Goal: Task Accomplishment & Management: Manage account settings

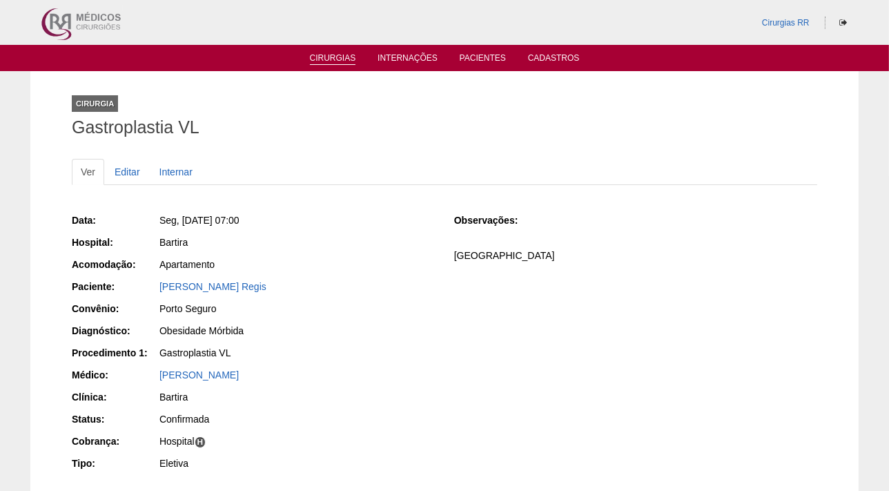
click at [328, 56] on link "Cirurgias" at bounding box center [333, 59] width 46 height 12
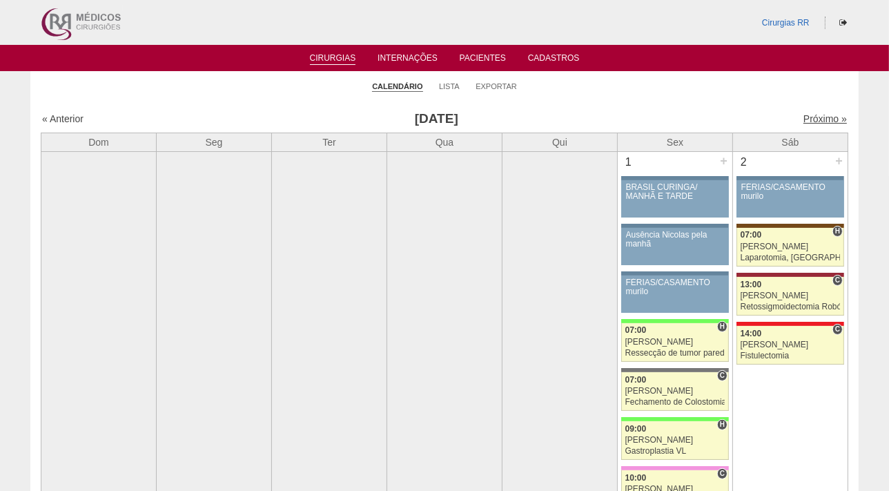
click at [815, 121] on link "Próximo »" at bounding box center [824, 118] width 43 height 11
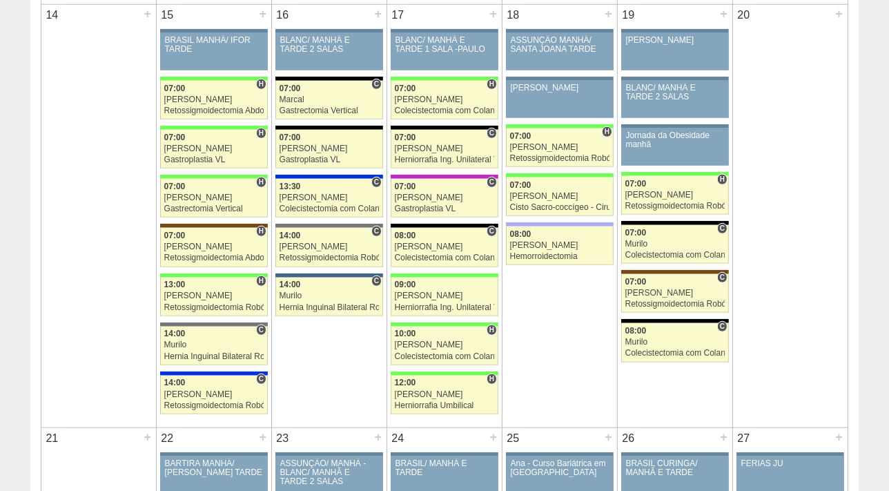
scroll to position [1159, 0]
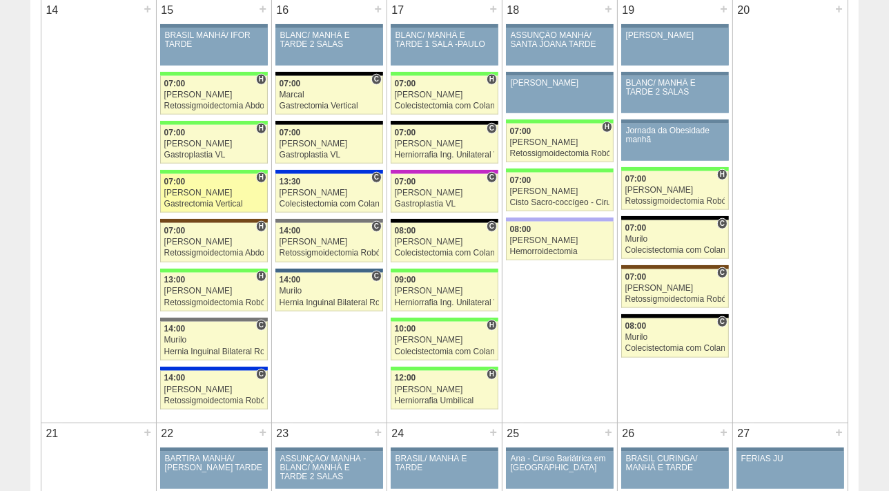
click at [195, 191] on div "[PERSON_NAME]" at bounding box center [214, 192] width 100 height 9
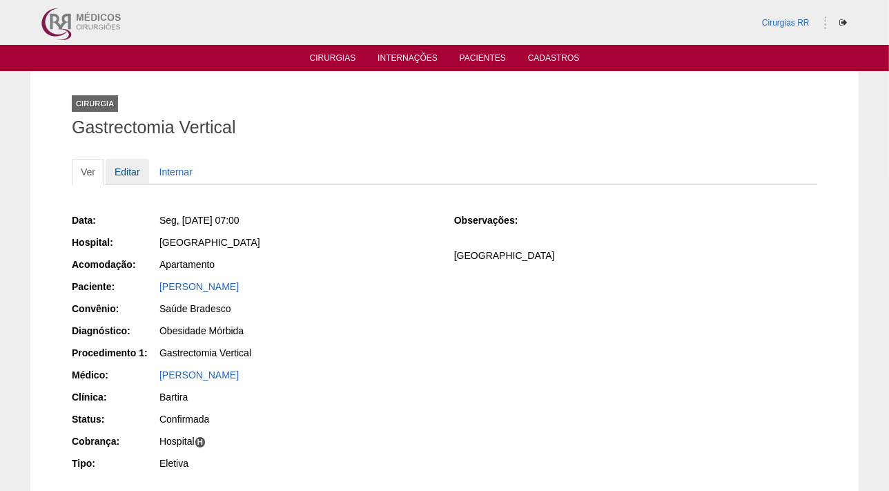
click at [123, 173] on link "Editar" at bounding box center [127, 172] width 43 height 26
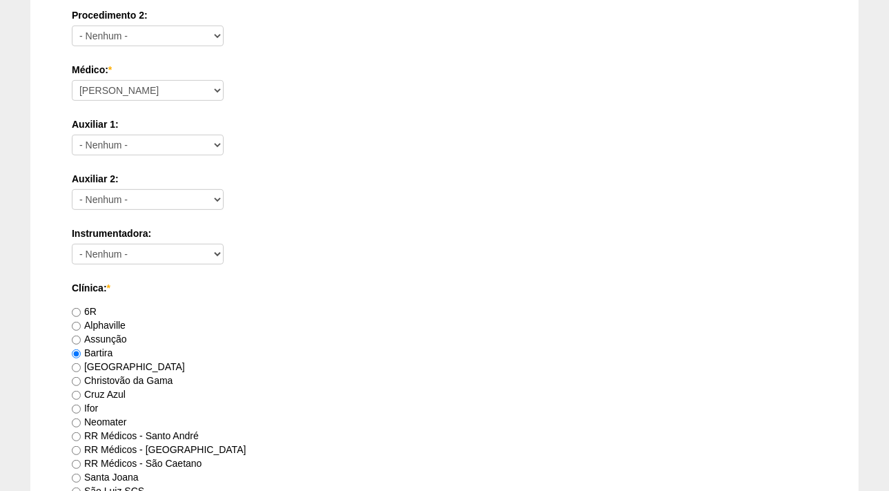
scroll to position [1286, 0]
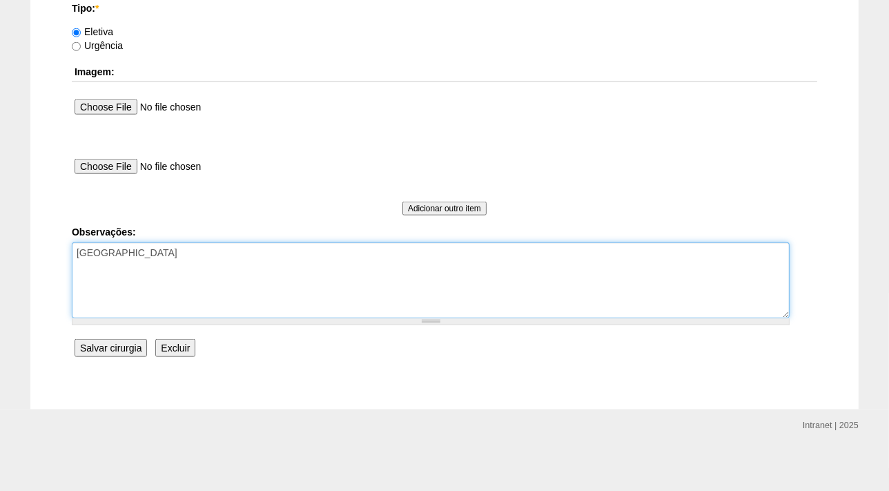
click at [200, 248] on textarea "FATURADA HOSPITAL" at bounding box center [431, 280] width 718 height 76
paste textarea "BRC15565562"
type textarea "FATURADA HOSPITAL BRC15565562"
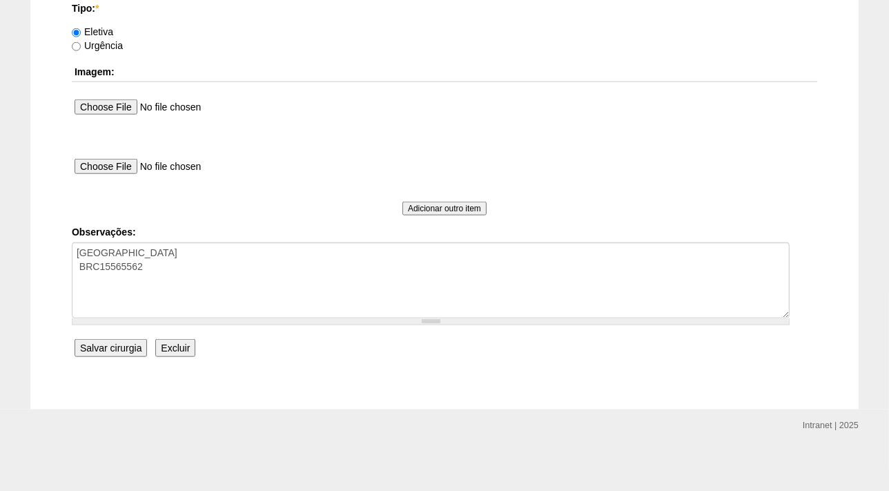
click at [124, 344] on input "Salvar cirurgia" at bounding box center [111, 348] width 72 height 18
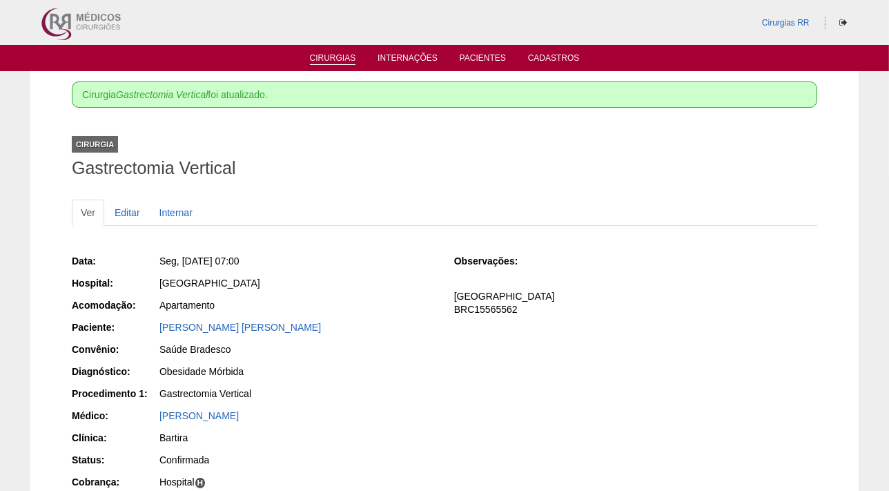
click at [323, 59] on link "Cirurgias" at bounding box center [333, 59] width 46 height 12
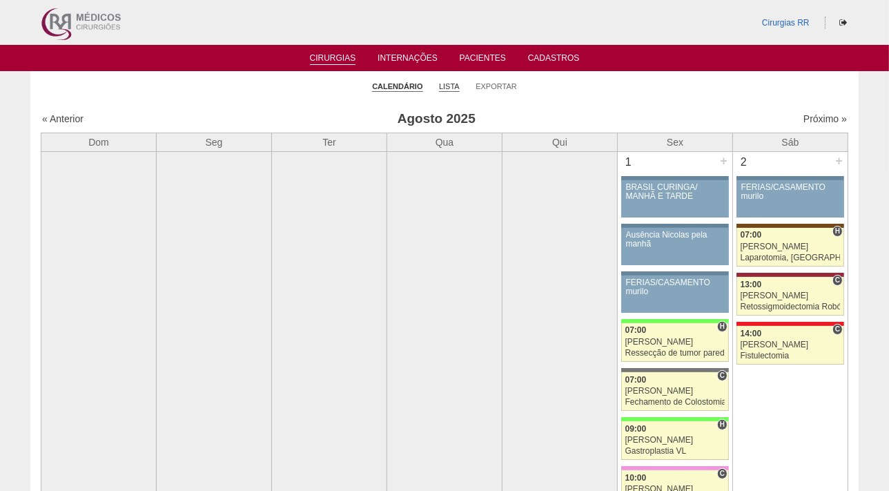
click at [449, 85] on link "Lista" at bounding box center [449, 86] width 21 height 10
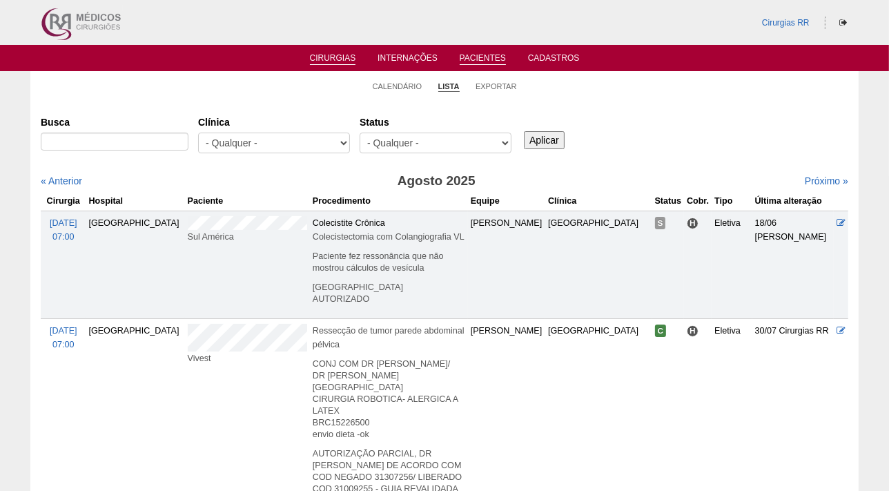
click at [479, 57] on link "Pacientes" at bounding box center [483, 59] width 46 height 12
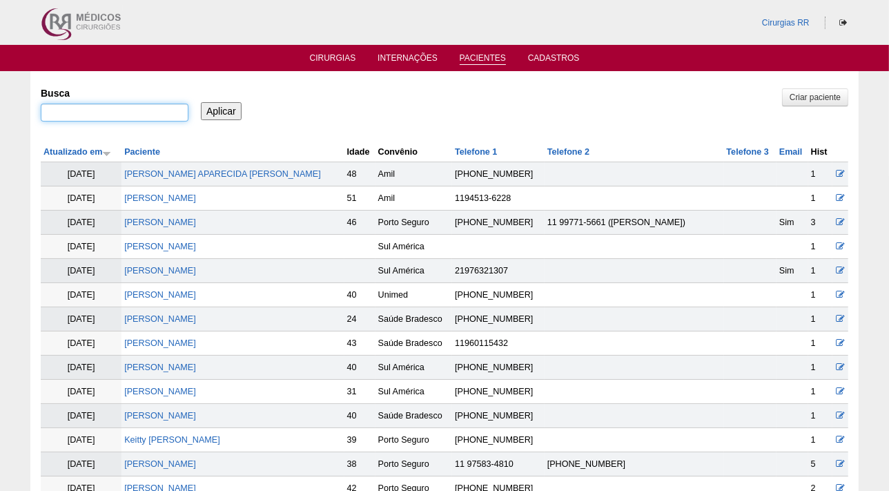
click at [117, 112] on input "Busca" at bounding box center [115, 113] width 148 height 18
paste input "EVELIN DE ASSIS FIGUEIREDO RUSSO"
type input "EVELIN DE ASSIS FIGUEIREDO RUSSO"
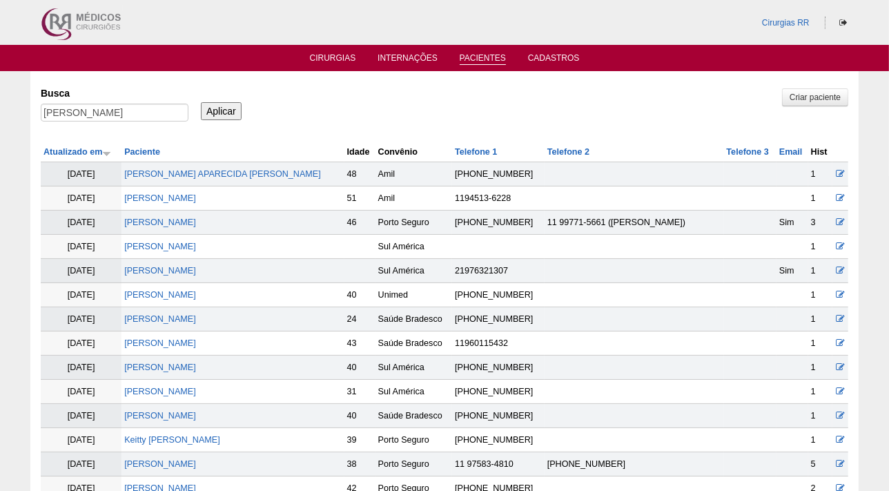
scroll to position [0, 0]
click at [220, 114] on input "Aplicar" at bounding box center [221, 111] width 41 height 18
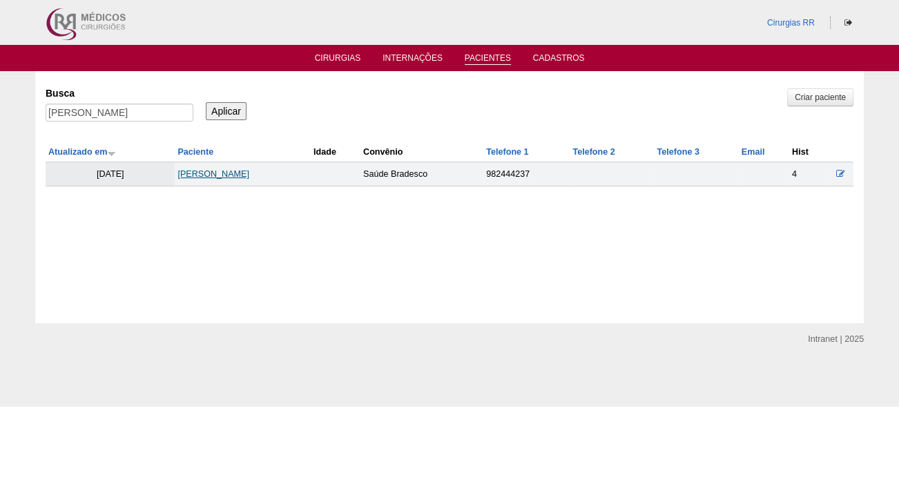
click at [244, 172] on link "[PERSON_NAME]" at bounding box center [213, 174] width 72 height 10
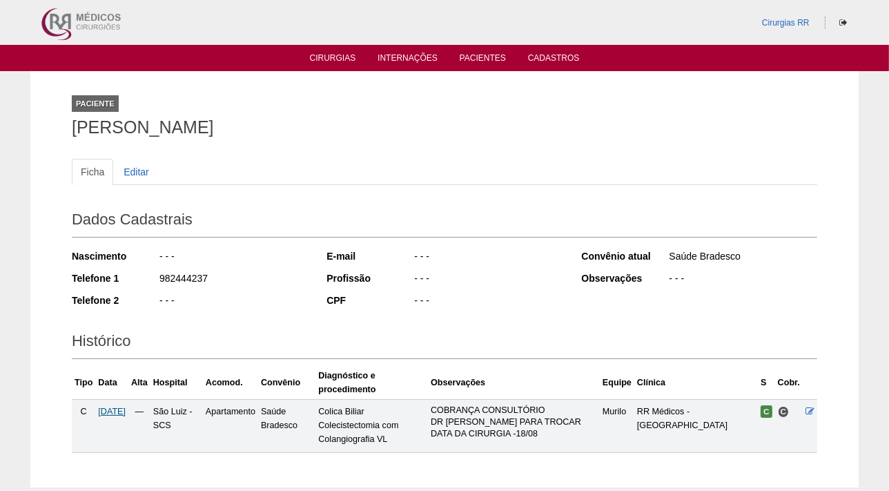
click at [126, 409] on span "[DATE]" at bounding box center [112, 412] width 28 height 10
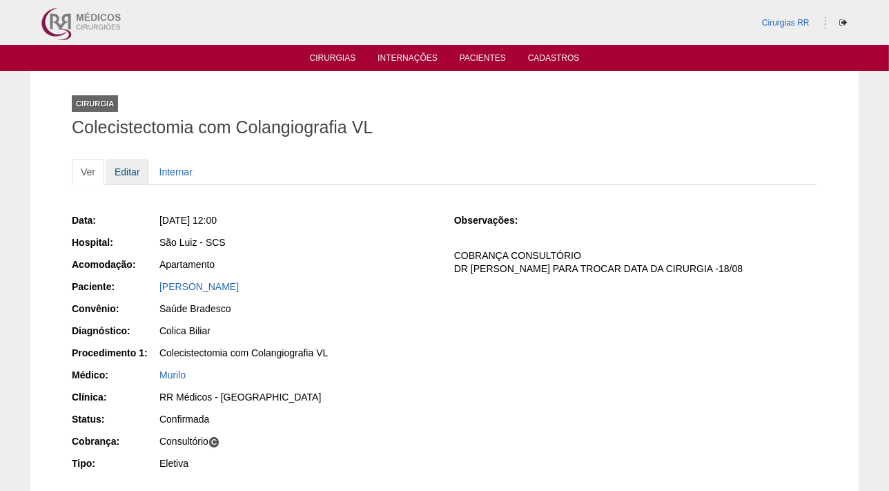
click at [131, 170] on link "Editar" at bounding box center [127, 172] width 43 height 26
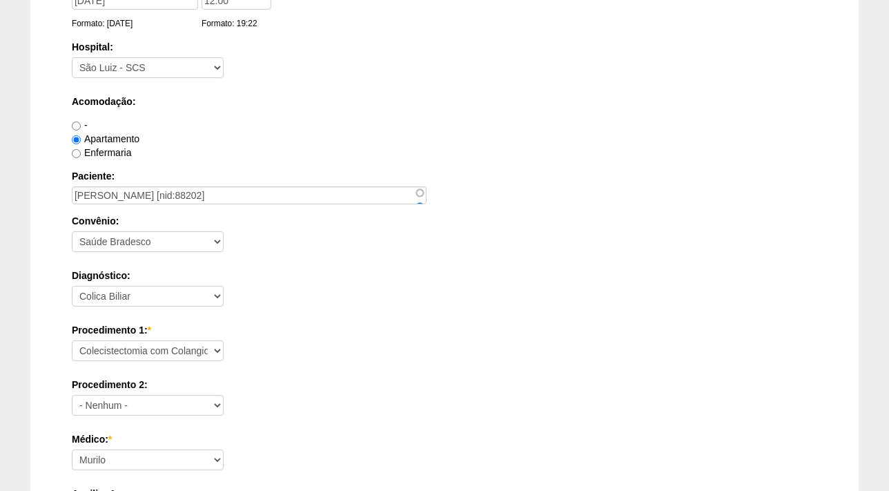
scroll to position [1112, 0]
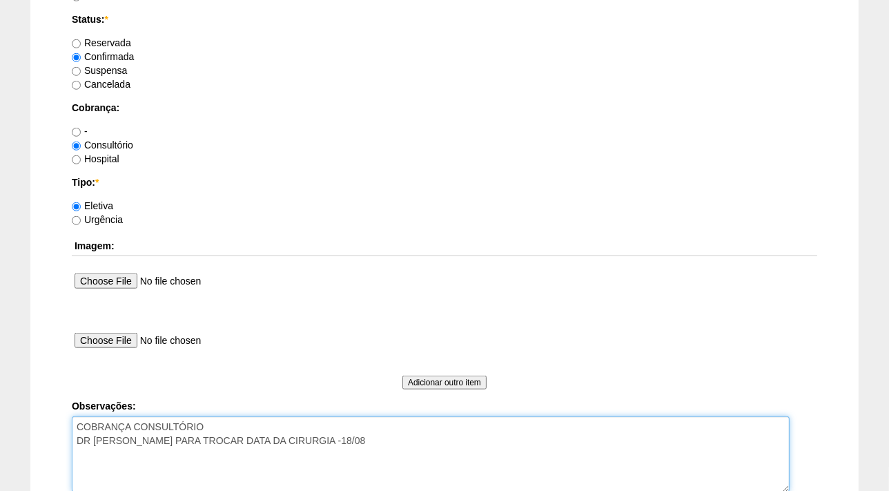
click at [360, 444] on textarea "COBRANÇA CONSULTÓRIO DR PEDE PARA TROCAR DATA DA CIRURGIA -18/08" at bounding box center [431, 454] width 718 height 76
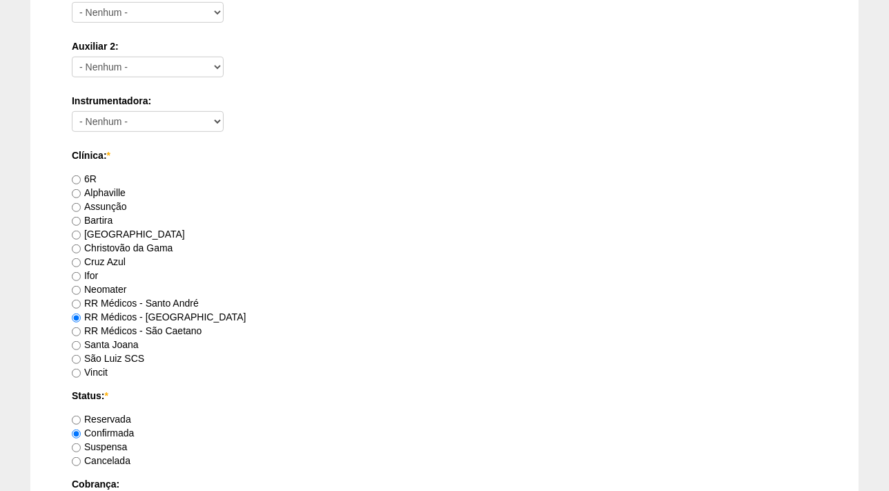
scroll to position [1286, 0]
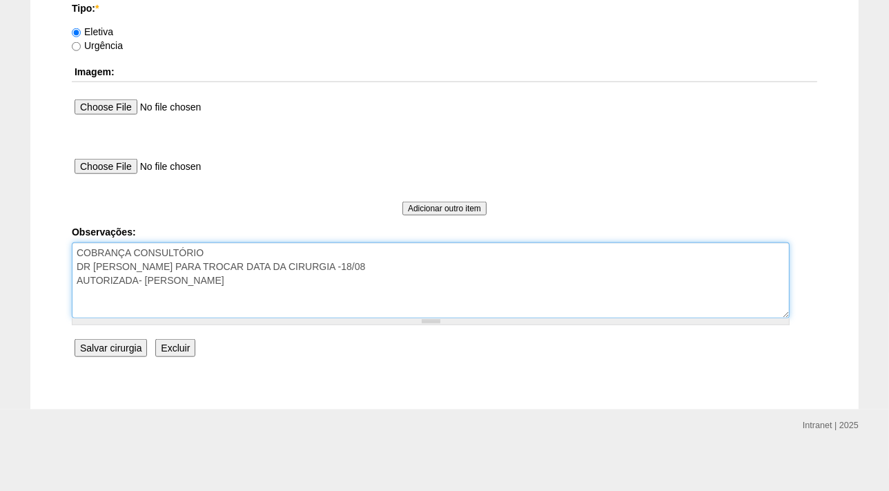
type textarea "COBRANÇA CONSULTÓRIO DR PEDE PARA TROCAR DATA DA CIRURGIA -18/08 AUTORIZADA- BR…"
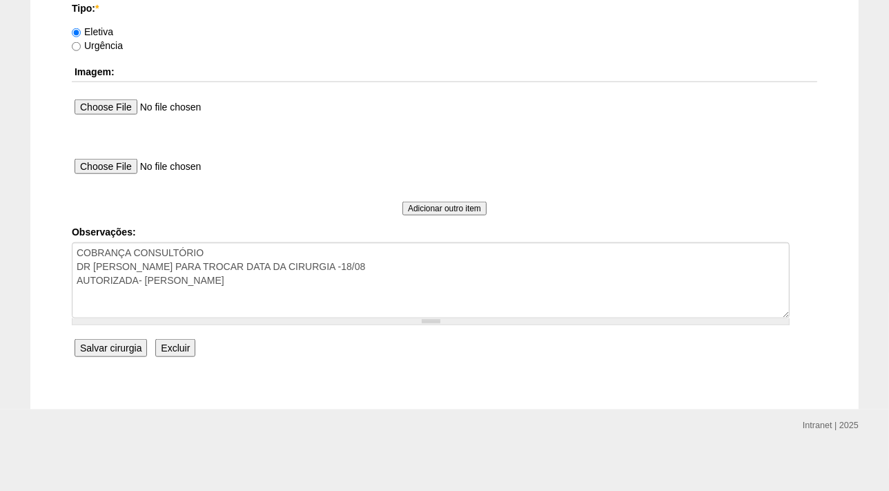
click at [125, 349] on input "Salvar cirurgia" at bounding box center [111, 348] width 72 height 18
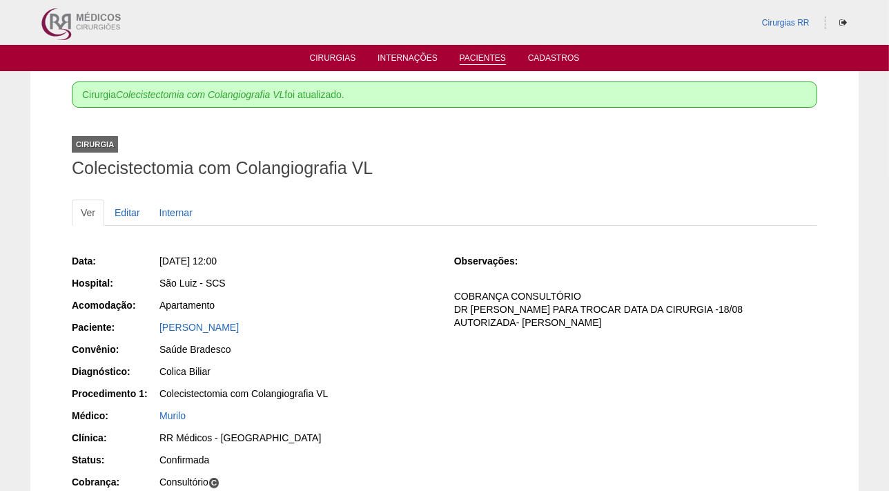
click at [489, 59] on link "Pacientes" at bounding box center [483, 59] width 46 height 12
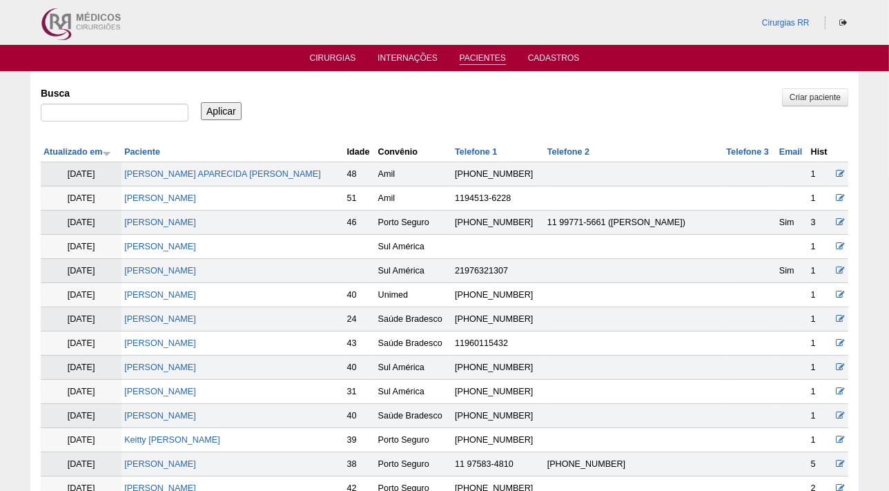
click at [489, 59] on link "Pacientes" at bounding box center [483, 59] width 46 height 12
click at [324, 59] on link "Cirurgias" at bounding box center [333, 59] width 46 height 12
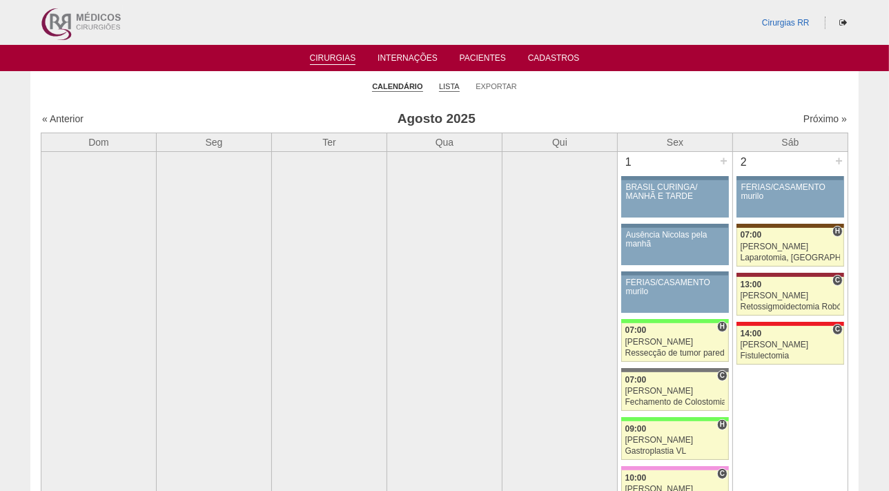
click at [448, 84] on link "Lista" at bounding box center [449, 86] width 21 height 10
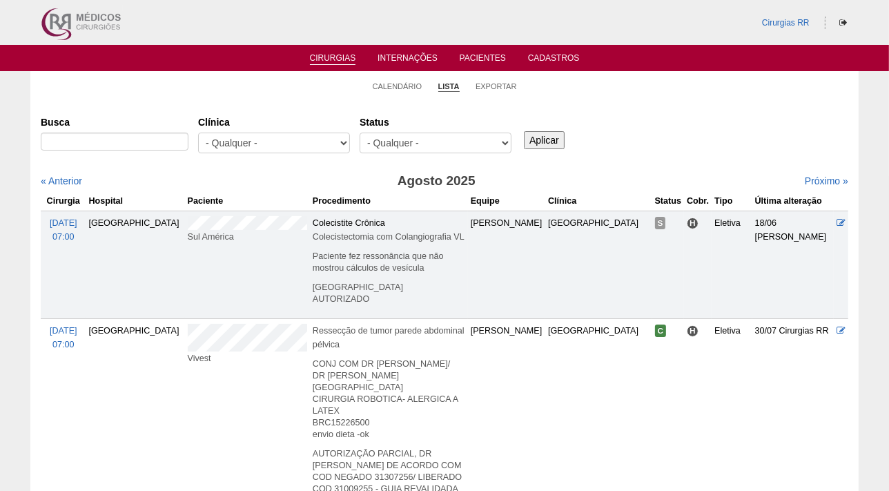
drag, startPoint x: 0, startPoint y: 0, endPoint x: 505, endPoint y: 142, distance: 524.9
click at [505, 142] on select "- Qualquer - Reservada Confirmada Suspensa Cancelada" at bounding box center [436, 143] width 152 height 21
select select "resr"
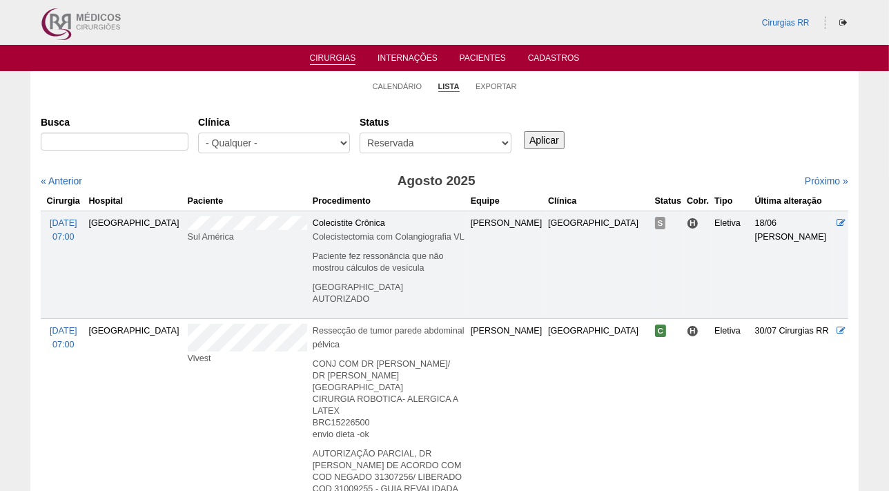
click at [360, 133] on select "- Qualquer - Reservada Confirmada Suspensa Cancelada" at bounding box center [436, 143] width 152 height 21
click at [538, 139] on input "Aplicar" at bounding box center [544, 140] width 41 height 18
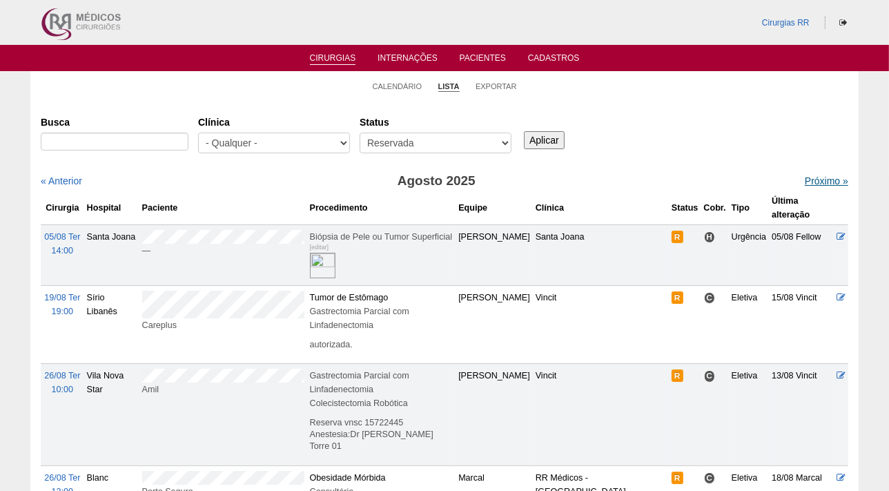
click at [805, 177] on link "Próximo »" at bounding box center [826, 180] width 43 height 11
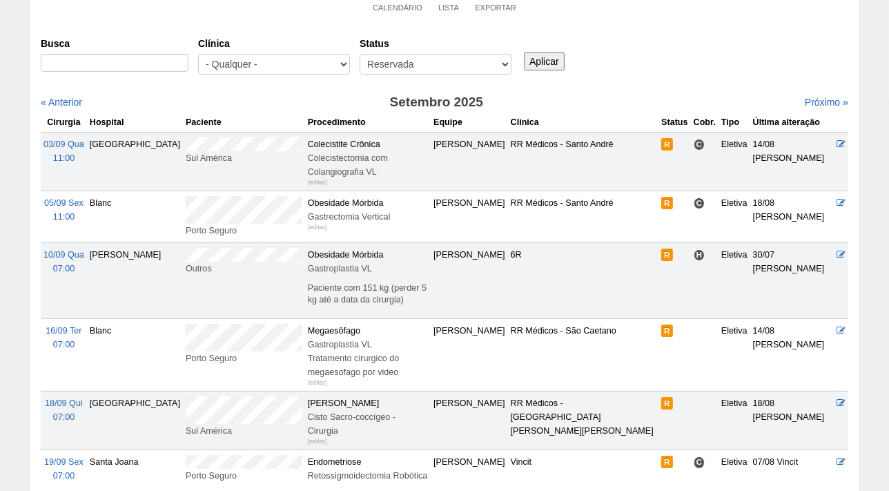
scroll to position [125, 0]
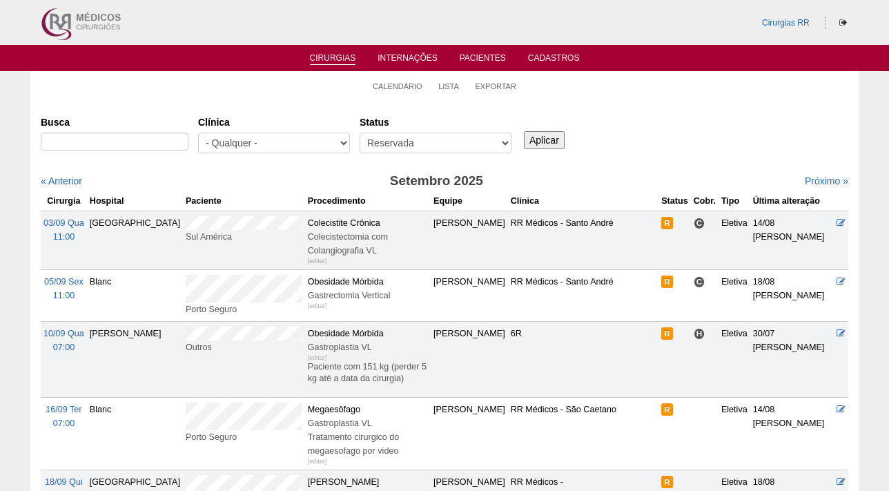
scroll to position [125, 0]
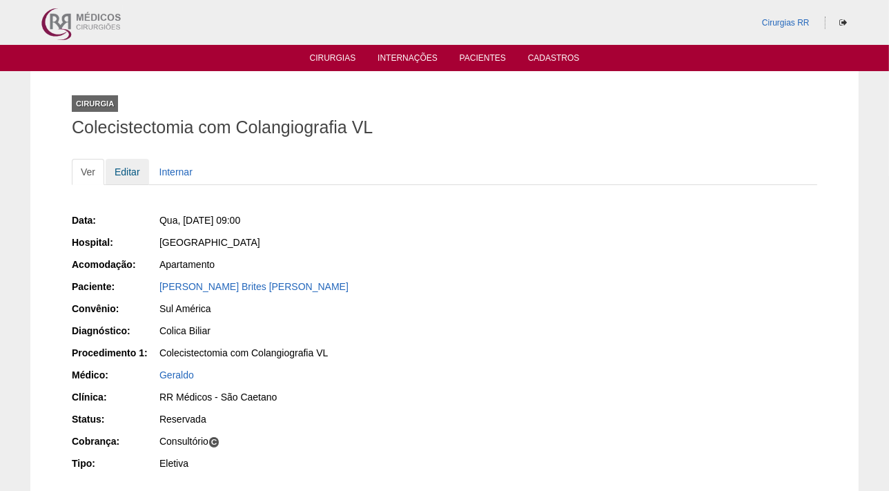
click at [131, 168] on link "Editar" at bounding box center [127, 172] width 43 height 26
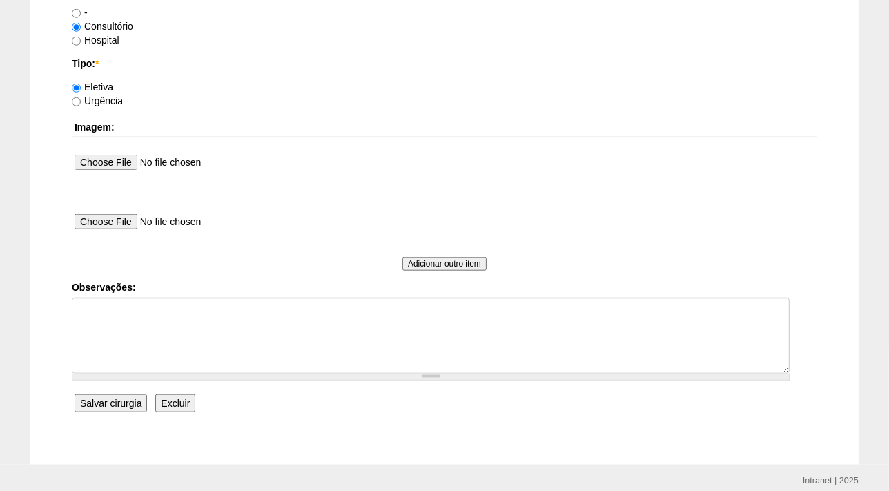
scroll to position [1286, 0]
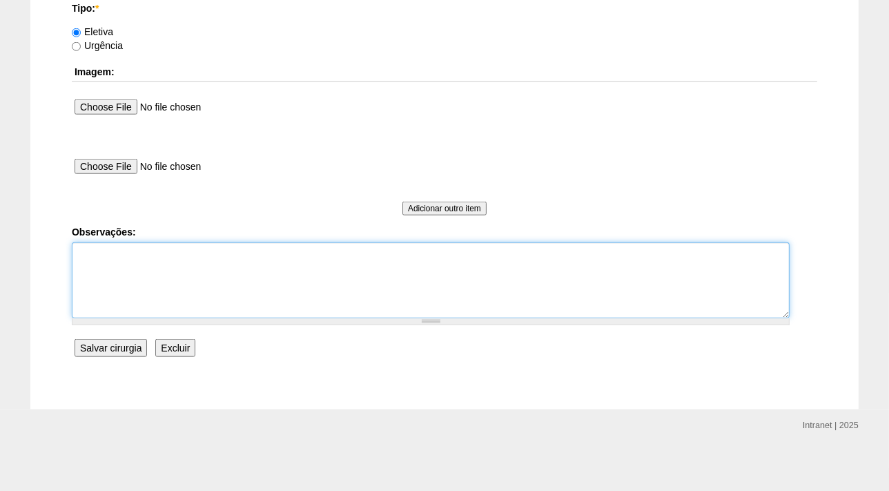
click at [108, 265] on textarea "Observações:" at bounding box center [431, 280] width 718 height 76
type textarea "f"
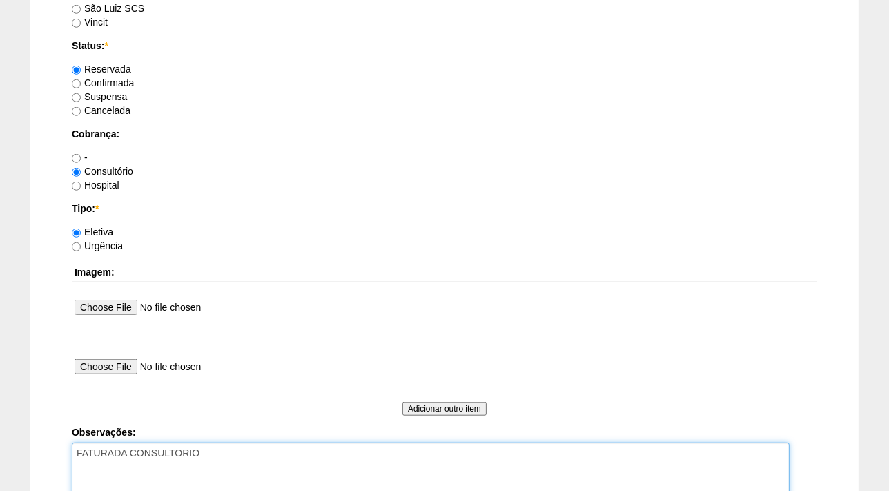
scroll to position [1084, 0]
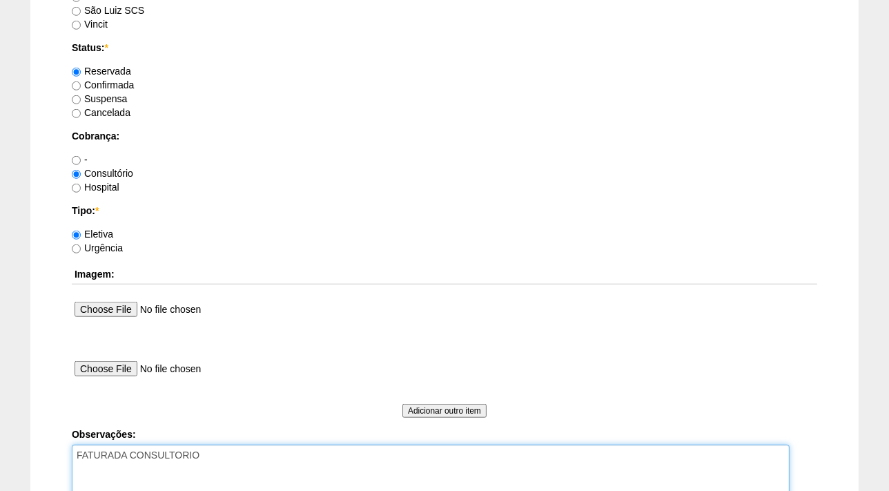
type textarea "FATURADA CONSULTORIO"
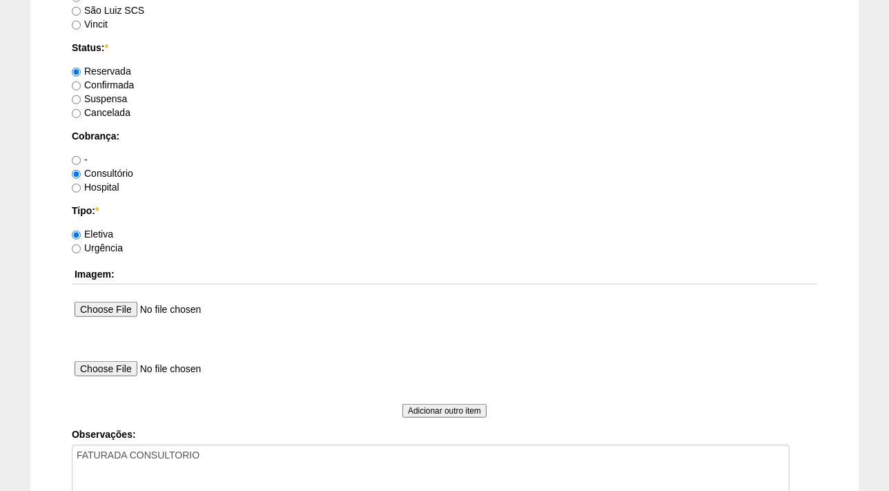
click at [126, 83] on label "Confirmada" at bounding box center [103, 84] width 62 height 11
click at [81, 83] on input "Confirmada" at bounding box center [76, 85] width 9 height 9
radio input "true"
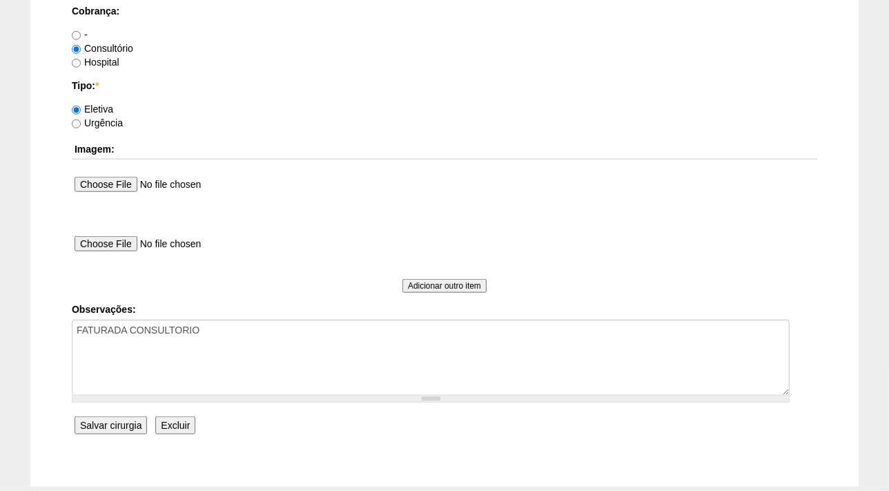
scroll to position [1286, 0]
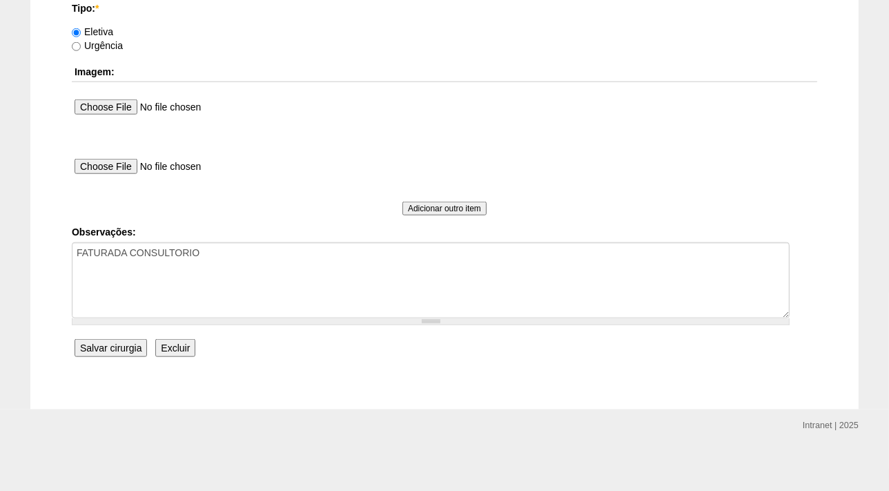
click at [126, 352] on input "Salvar cirurgia" at bounding box center [111, 348] width 72 height 18
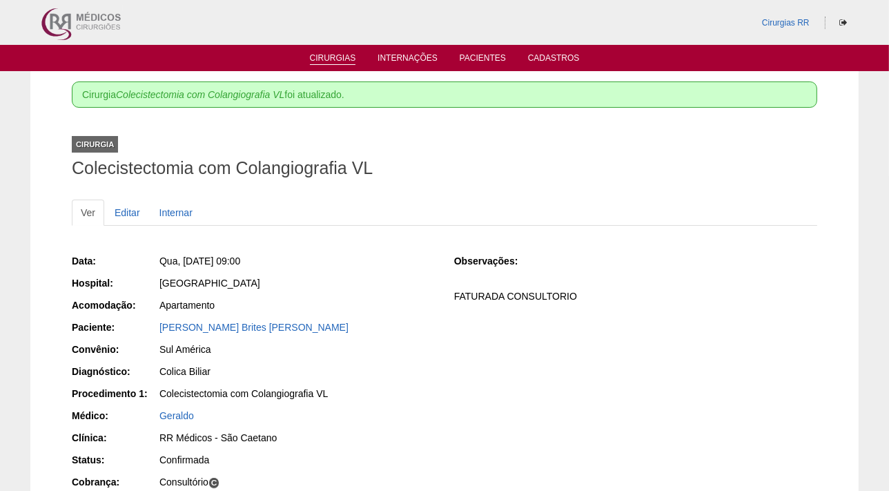
click at [327, 58] on link "Cirurgias" at bounding box center [333, 59] width 46 height 12
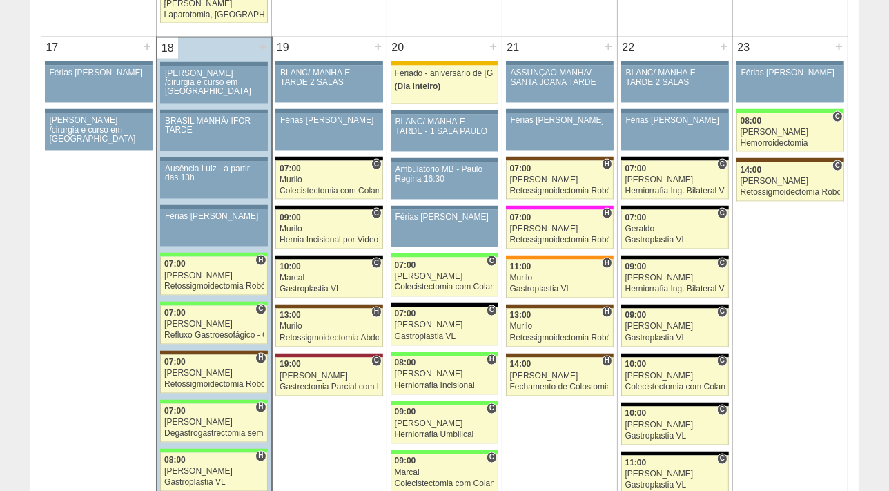
scroll to position [2181, 0]
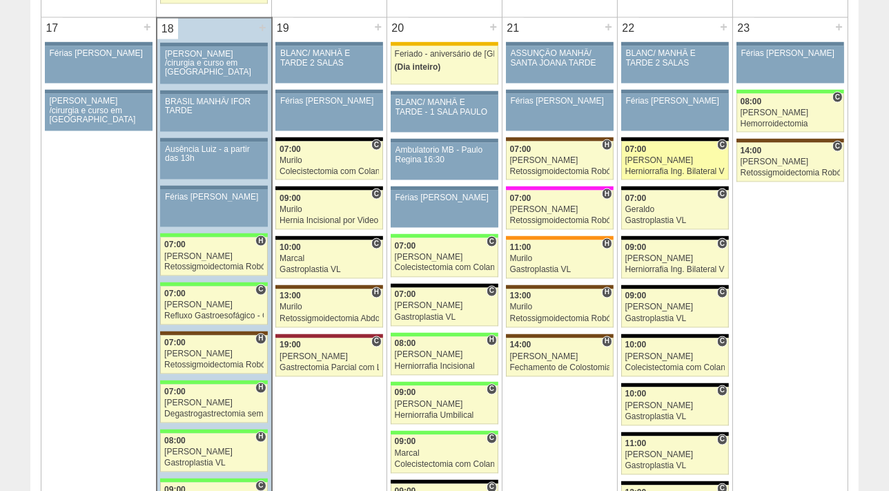
click at [647, 158] on div "[PERSON_NAME]" at bounding box center [675, 160] width 100 height 9
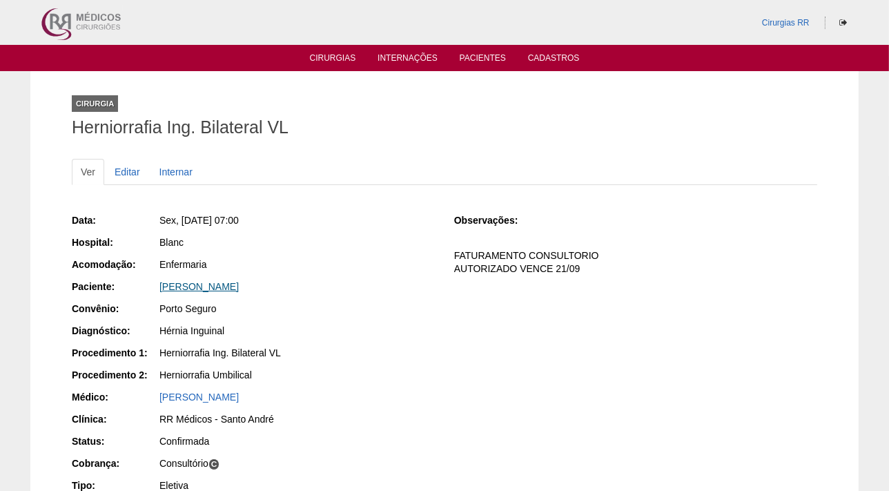
click at [235, 290] on link "CESAR BARBOSA BONFIM" at bounding box center [198, 286] width 79 height 11
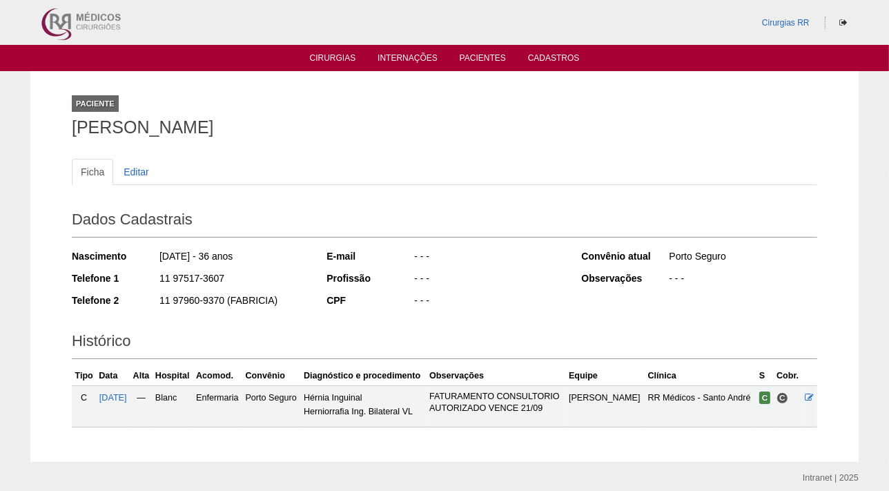
drag, startPoint x: 262, startPoint y: 269, endPoint x: 150, endPoint y: 277, distance: 112.1
click at [150, 277] on div "Nascimento 08/02/1989 - 36 anos Telefone 1 11 97517-3607 Telefone 2 11 97960-93…" at bounding box center [190, 282] width 236 height 76
copy div "11 97517-3607"
click at [331, 57] on link "Cirurgias" at bounding box center [333, 59] width 46 height 12
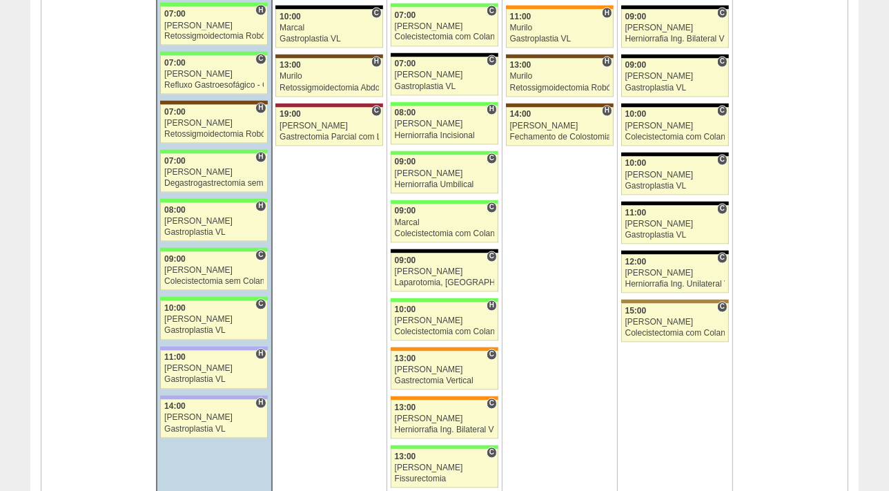
scroll to position [2443, 0]
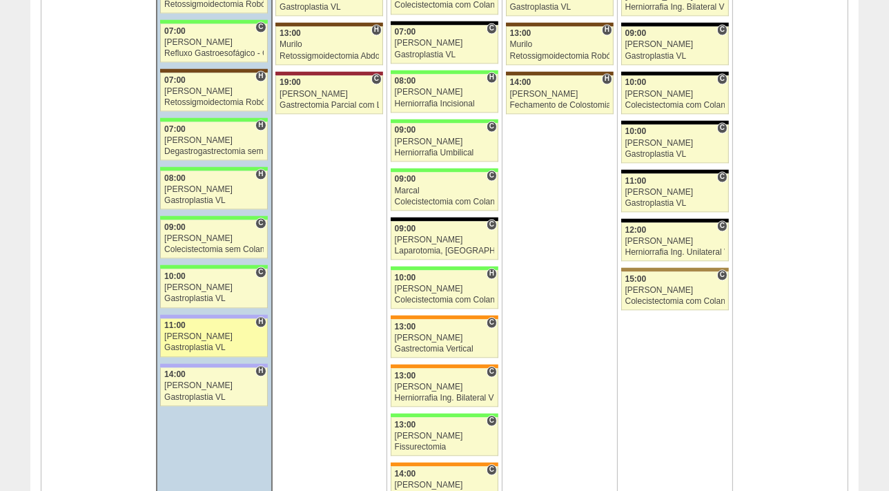
click at [170, 344] on div "Gastroplastia VL" at bounding box center [213, 348] width 99 height 9
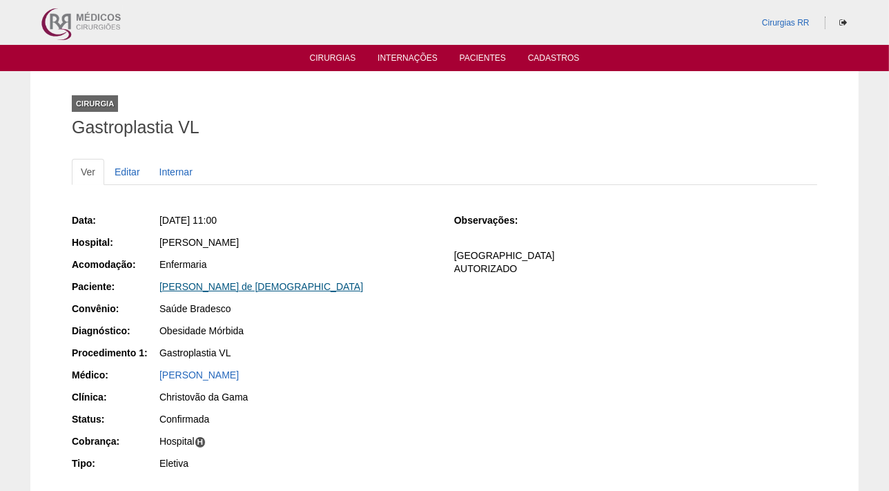
click at [237, 287] on link "[PERSON_NAME] de [DEMOGRAPHIC_DATA]" at bounding box center [261, 286] width 204 height 11
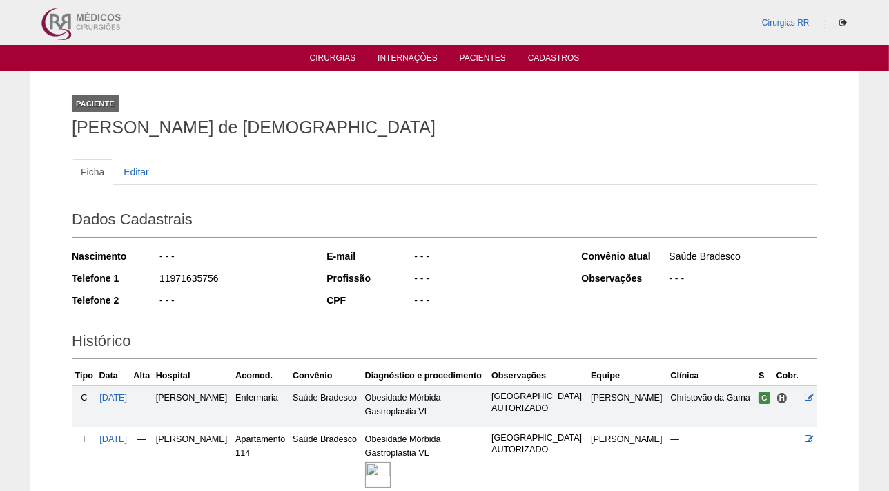
scroll to position [121, 0]
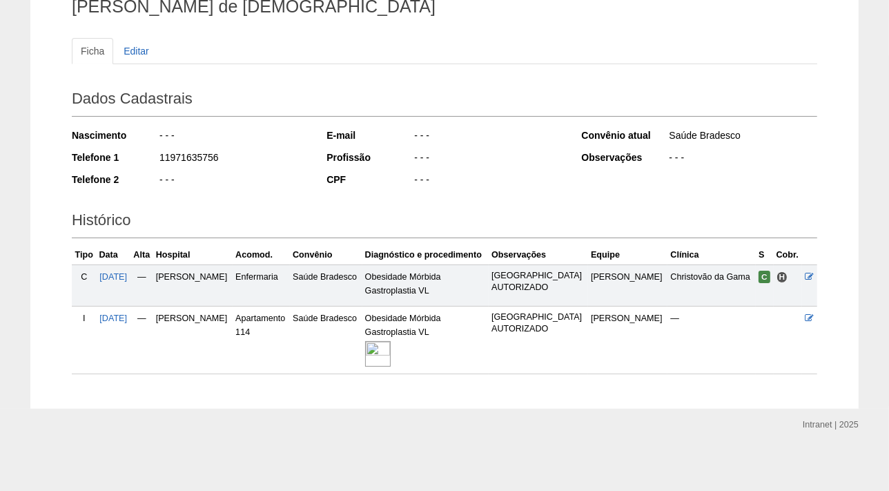
click at [391, 353] on img at bounding box center [378, 354] width 26 height 26
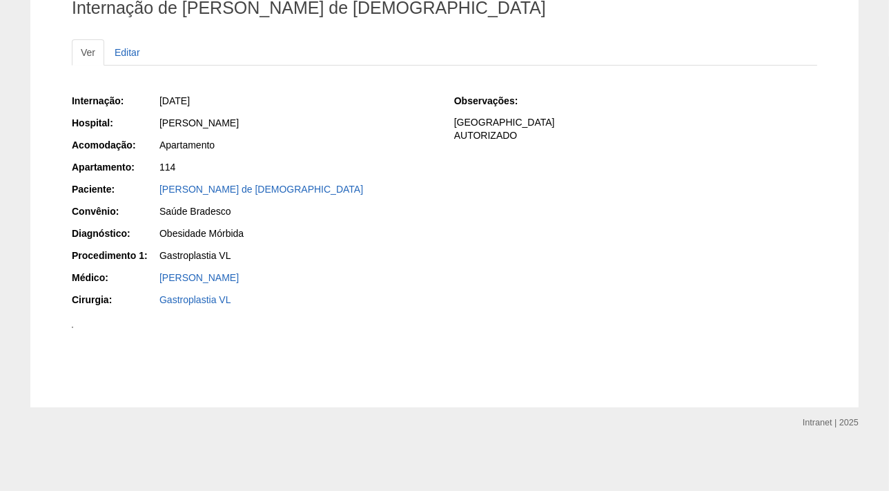
scroll to position [518, 0]
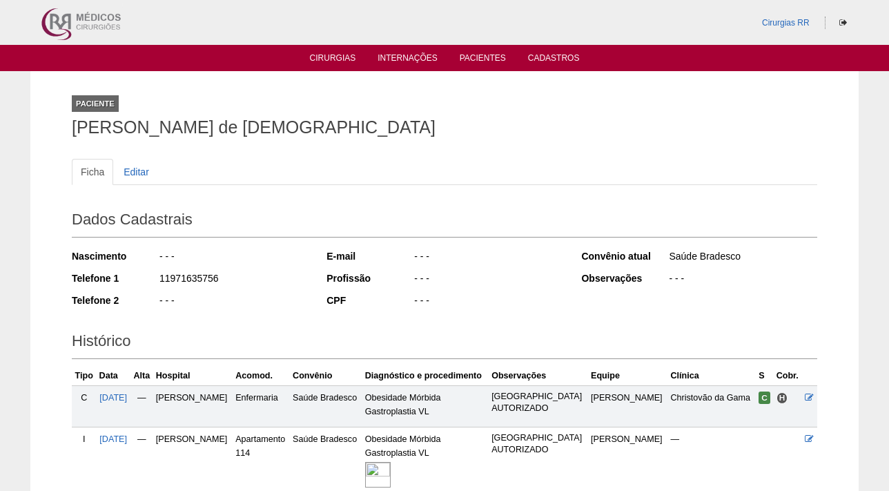
scroll to position [121, 0]
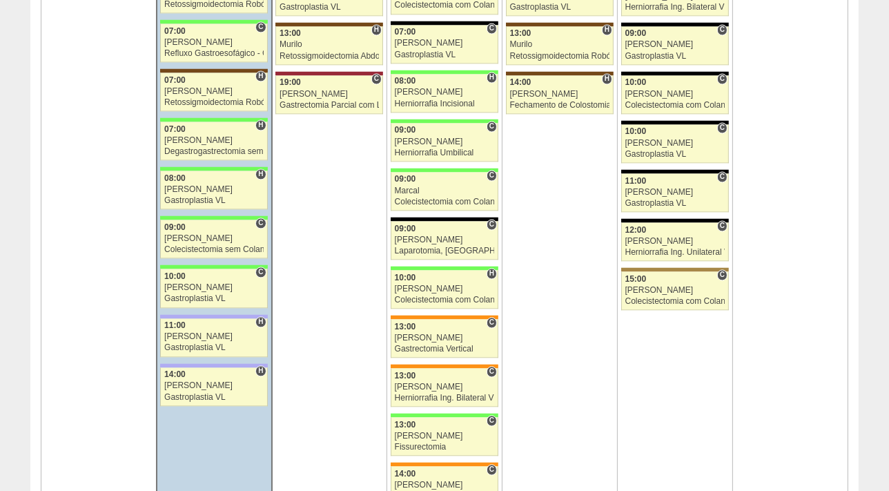
scroll to position [2443, 0]
click at [191, 333] on div "[PERSON_NAME]" at bounding box center [213, 337] width 99 height 9
click at [192, 382] on div "[PERSON_NAME]" at bounding box center [213, 386] width 99 height 9
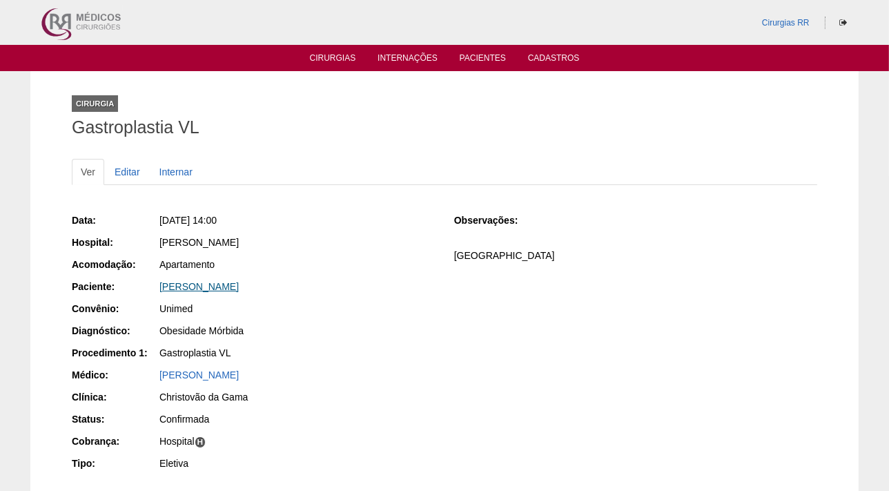
click at [202, 289] on link "[PERSON_NAME]" at bounding box center [198, 286] width 79 height 11
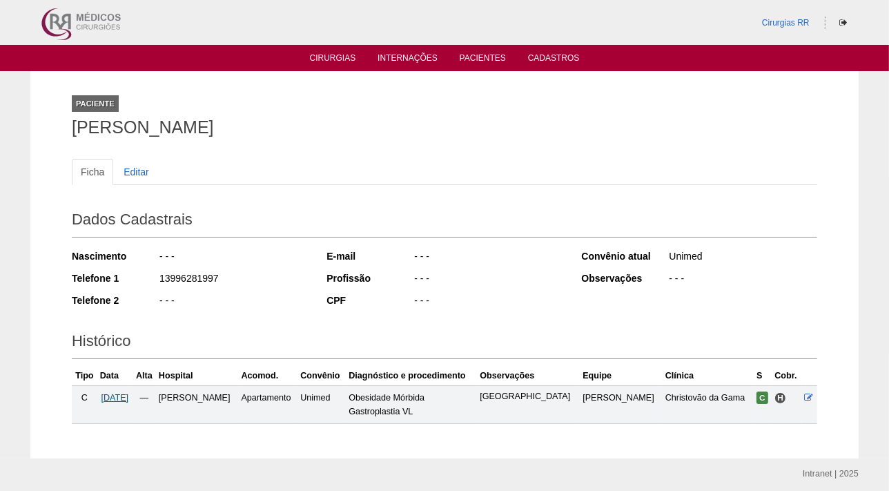
click at [117, 394] on span "[DATE]" at bounding box center [115, 398] width 28 height 10
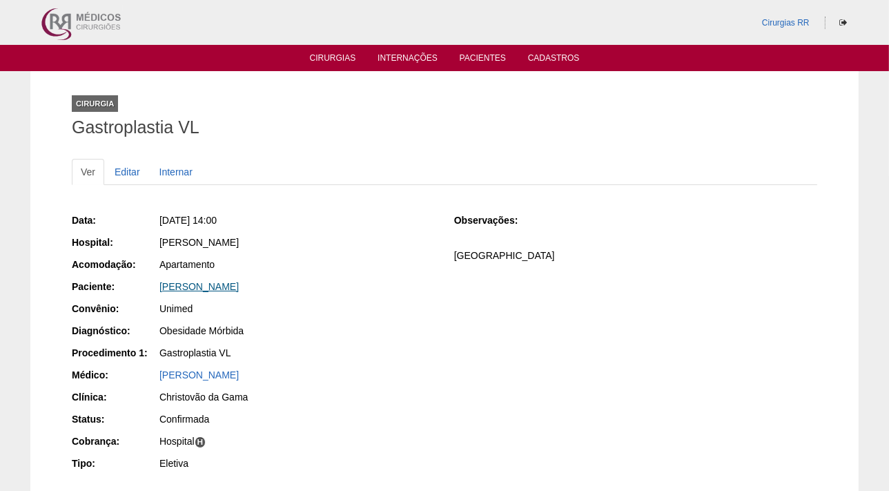
click at [218, 289] on link "[PERSON_NAME]" at bounding box center [198, 286] width 79 height 11
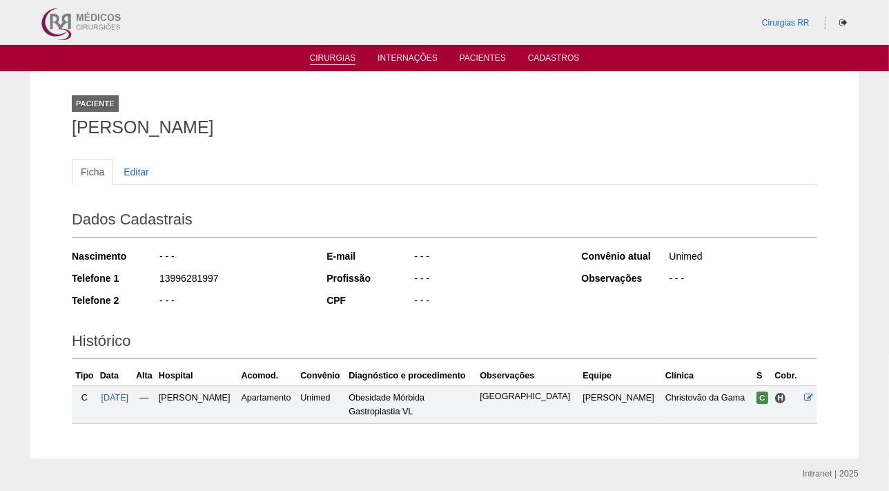
click at [340, 59] on link "Cirurgias" at bounding box center [333, 59] width 46 height 12
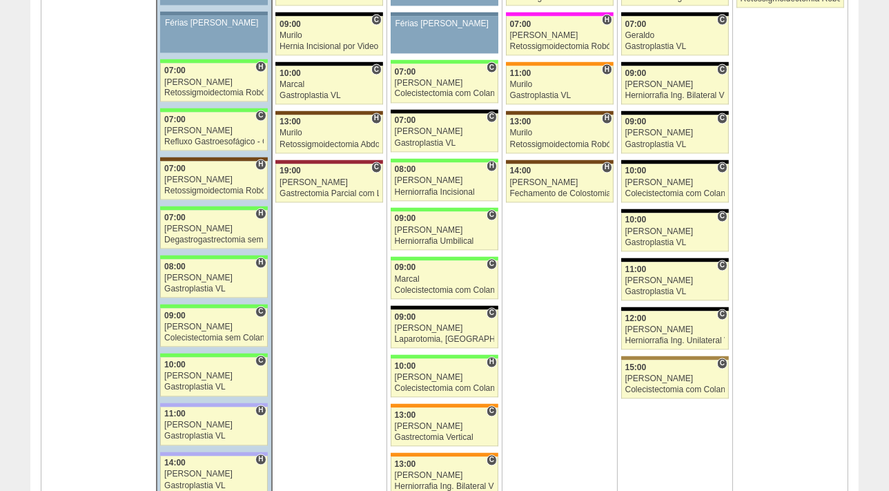
scroll to position [2492, 0]
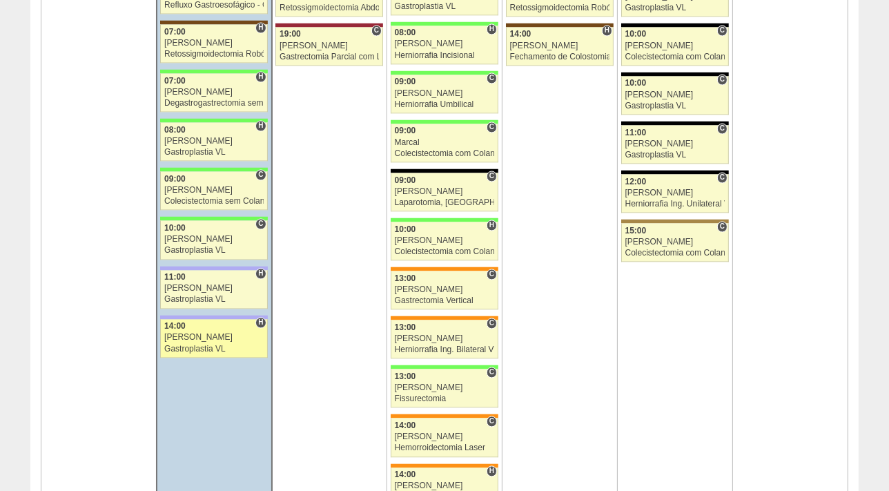
click at [205, 335] on div "[PERSON_NAME]" at bounding box center [213, 337] width 99 height 9
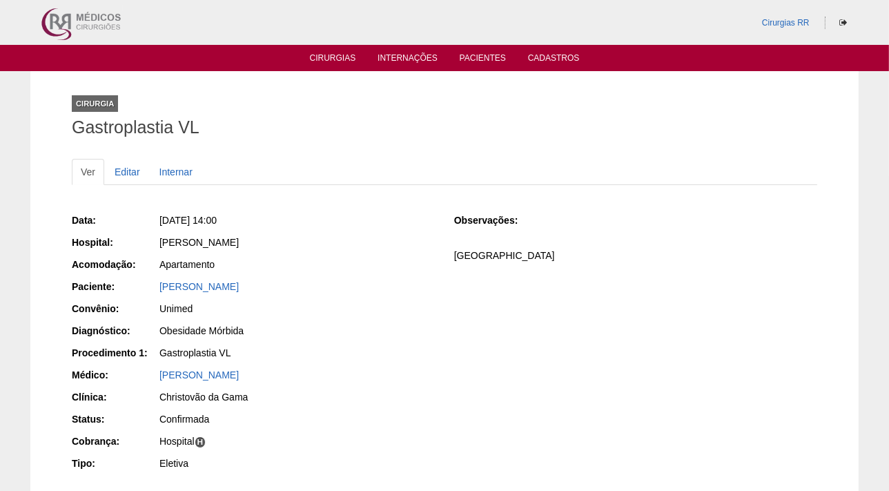
click at [387, 277] on div "Data: [DATE] 14:00 Hospital: [PERSON_NAME] Acomodação: Apartamento Paciente: [P…" at bounding box center [253, 343] width 363 height 270
drag, startPoint x: 387, startPoint y: 277, endPoint x: 367, endPoint y: 280, distance: 20.3
click at [366, 277] on div "Data: [DATE] 14:00 Hospital: [PERSON_NAME] Acomodação: Apartamento Paciente: [P…" at bounding box center [253, 343] width 363 height 270
drag, startPoint x: 359, startPoint y: 292, endPoint x: 149, endPoint y: 279, distance: 210.3
click at [149, 280] on div "Paciente: [PERSON_NAME]" at bounding box center [253, 288] width 363 height 17
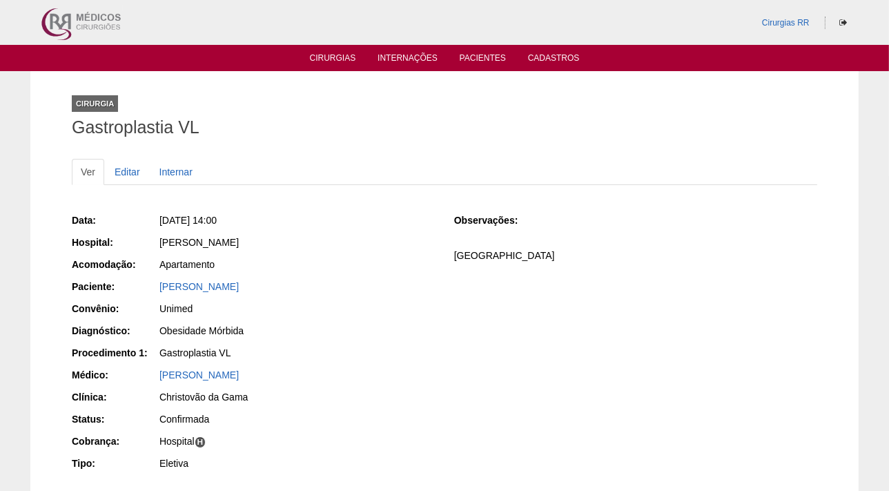
copy div "Paciente: [PERSON_NAME]"
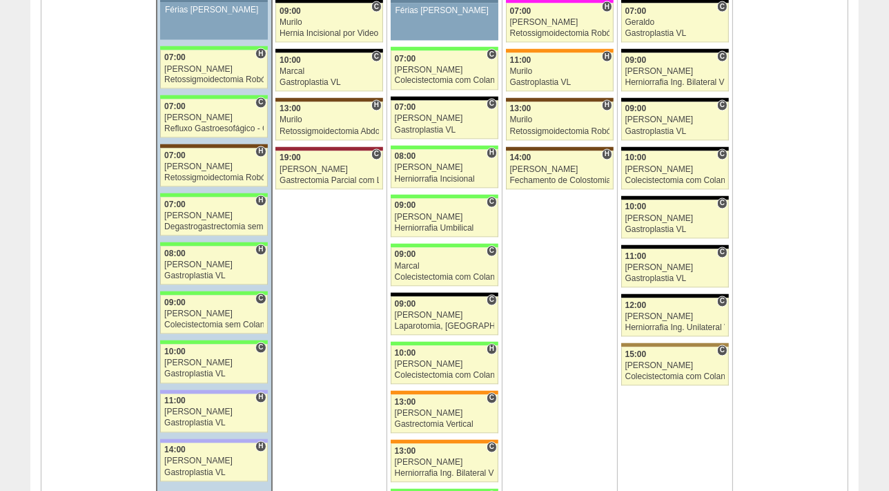
scroll to position [2230, 0]
